Goal: Transaction & Acquisition: Obtain resource

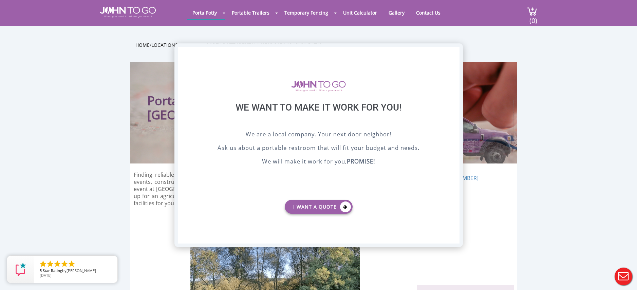
click at [454, 52] on div "X" at bounding box center [454, 53] width 11 height 12
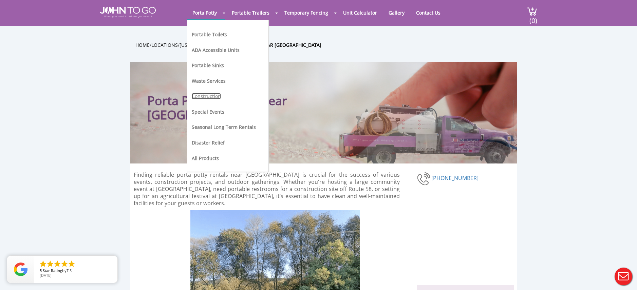
click at [213, 94] on link "Construction" at bounding box center [206, 96] width 29 height 6
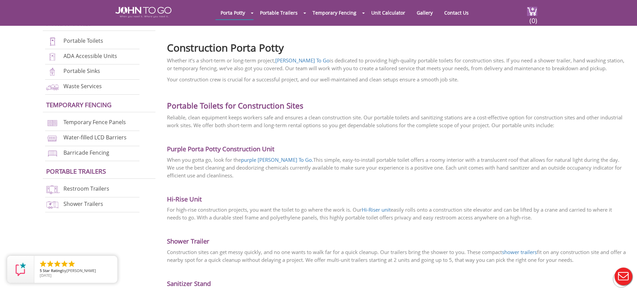
scroll to position [170, 0]
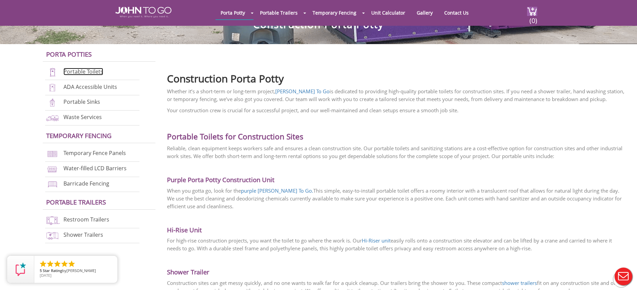
click at [86, 73] on link "Portable Toilets" at bounding box center [83, 71] width 40 height 7
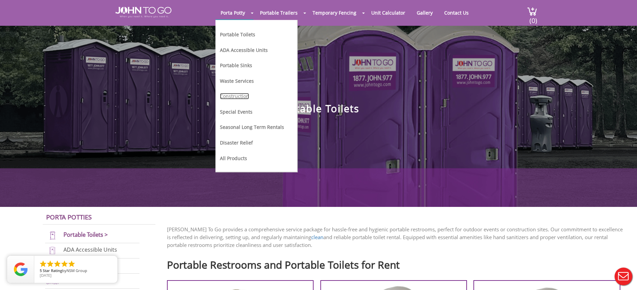
click at [241, 94] on link "Construction" at bounding box center [234, 96] width 29 height 6
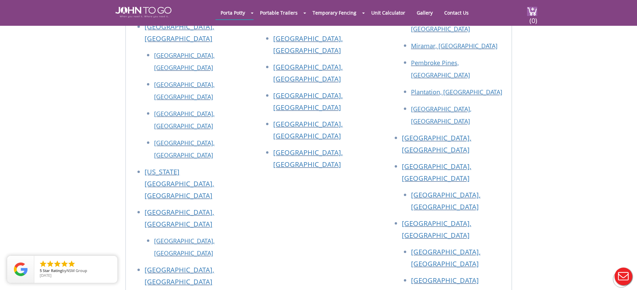
scroll to position [1426, 0]
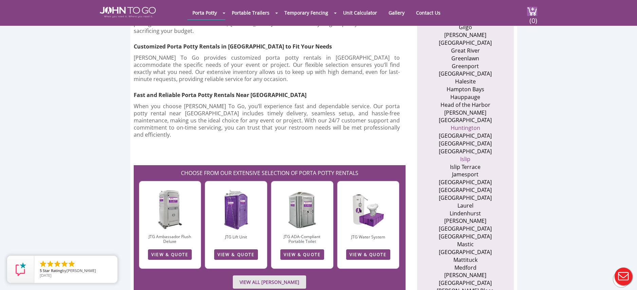
scroll to position [679, 0]
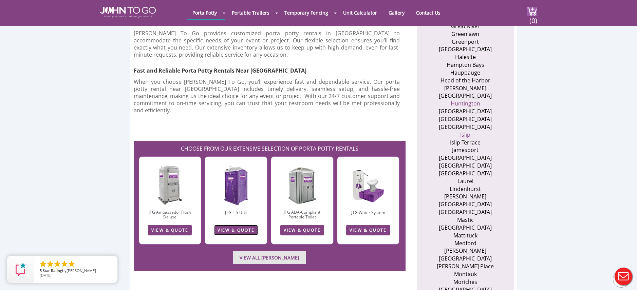
click at [232, 225] on link "VIEW & QUOTE" at bounding box center [236, 230] width 44 height 11
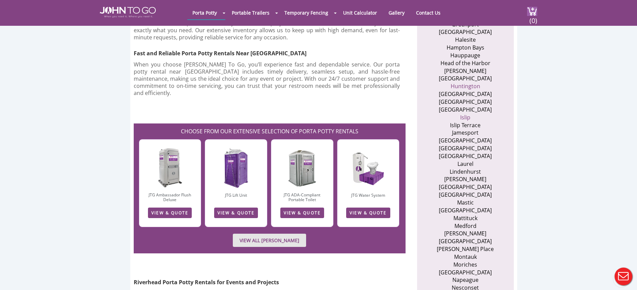
scroll to position [713, 0]
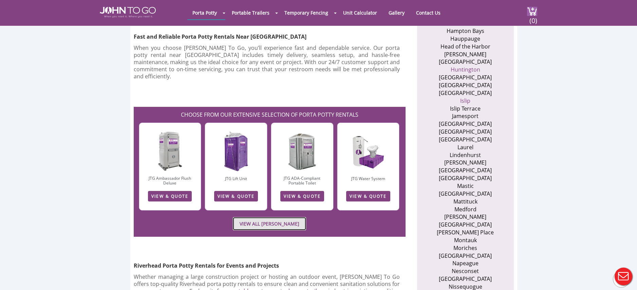
click at [250, 217] on link "VIEW ALL PORTA JOHN RENTALS" at bounding box center [269, 223] width 73 height 13
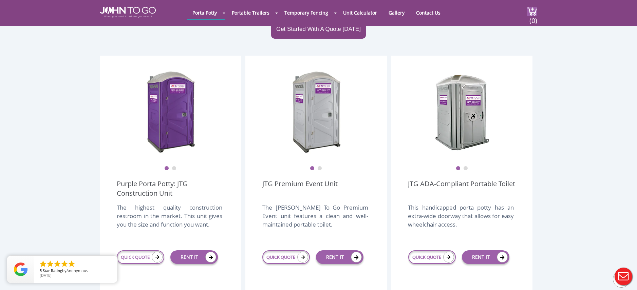
scroll to position [204, 0]
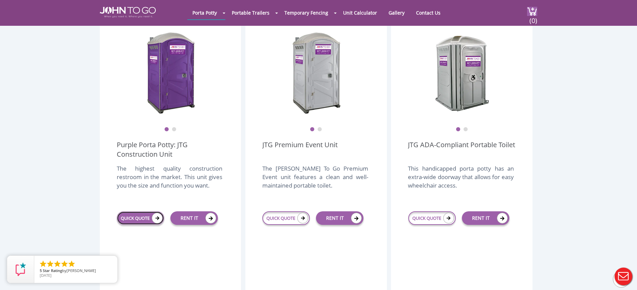
click at [150, 212] on link "QUICK QUOTE" at bounding box center [141, 219] width 48 height 14
